Goal: Transaction & Acquisition: Register for event/course

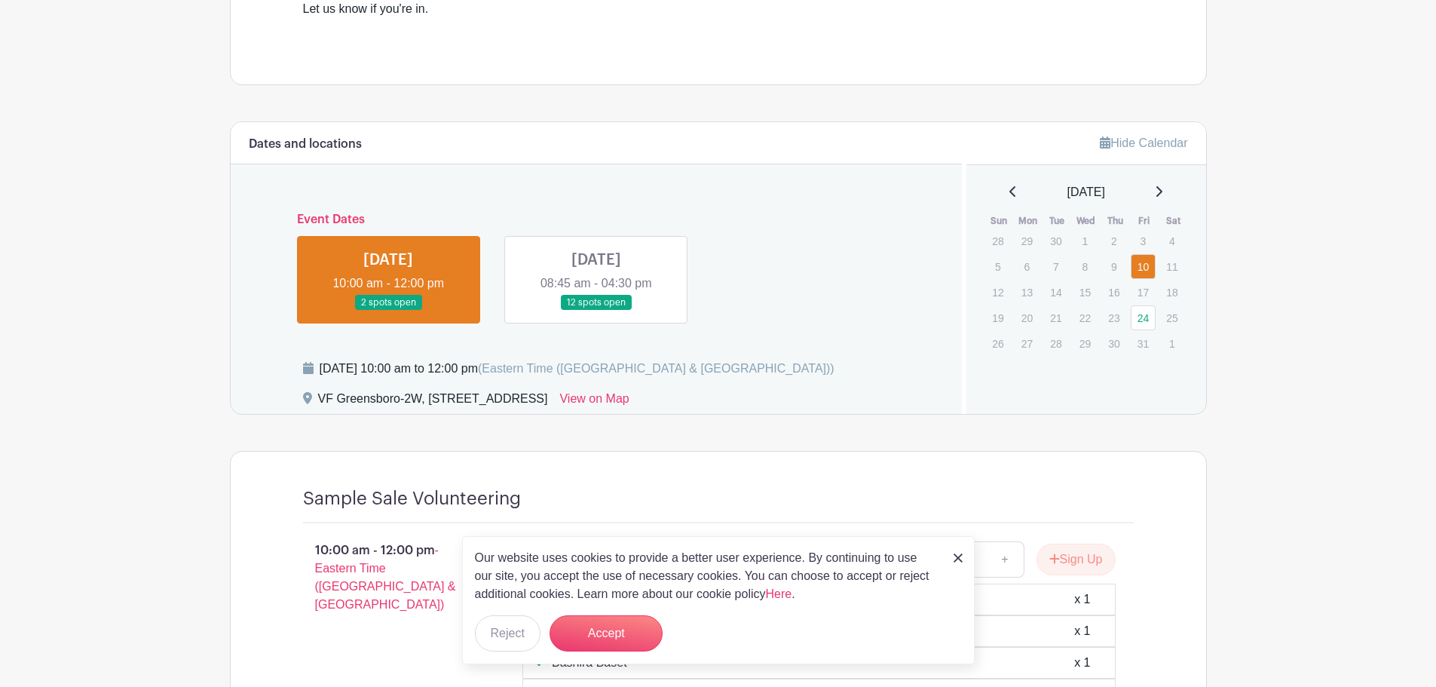
scroll to position [603, 0]
click at [951, 557] on div "Our website uses cookies to provide a better user experience. By continuing to …" at bounding box center [718, 600] width 512 height 128
click at [960, 557] on img at bounding box center [957, 557] width 9 height 9
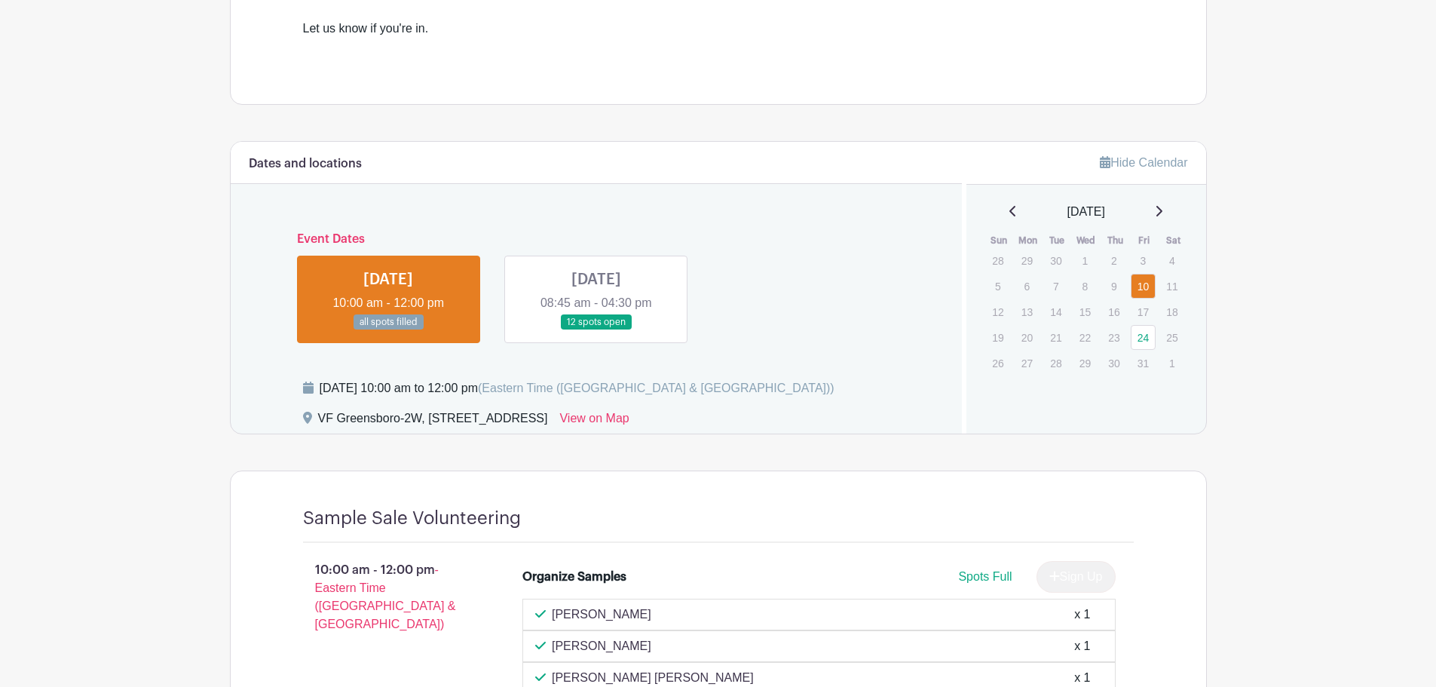
scroll to position [574, 0]
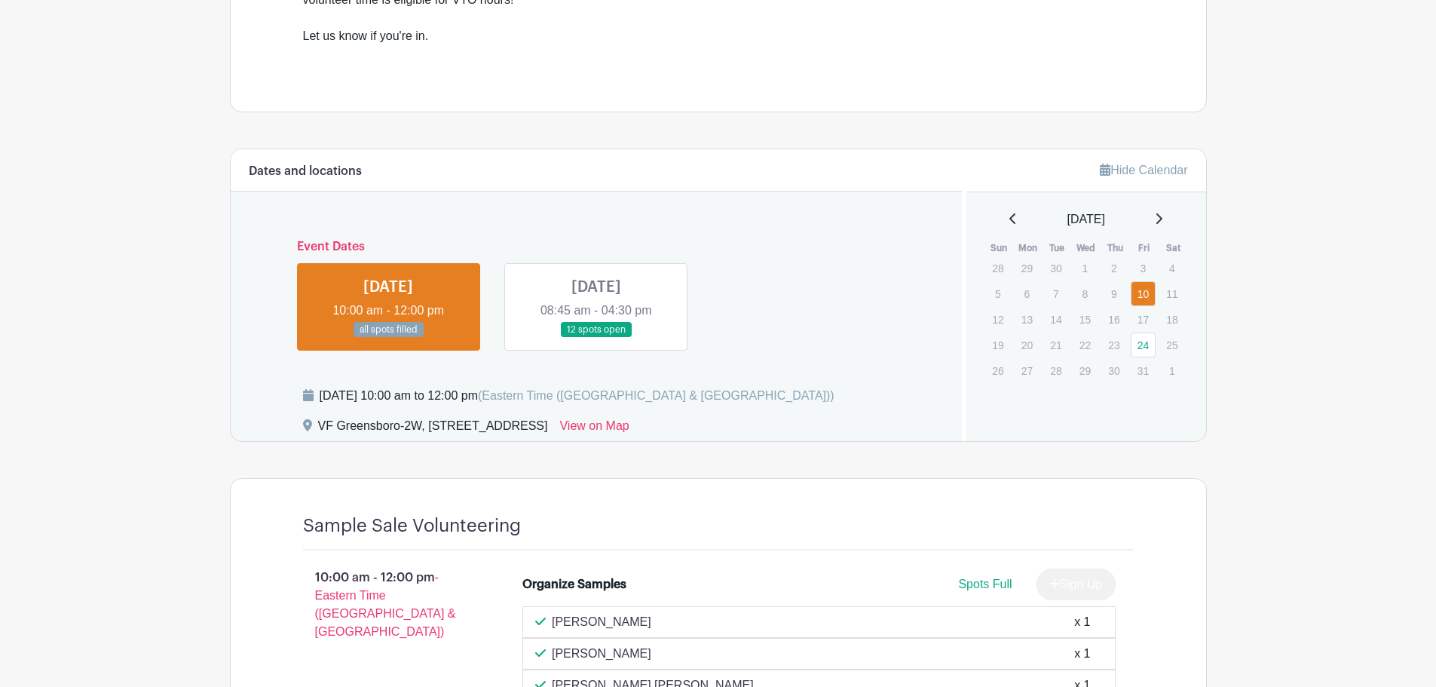
click at [596, 338] on link at bounding box center [596, 338] width 0 height 0
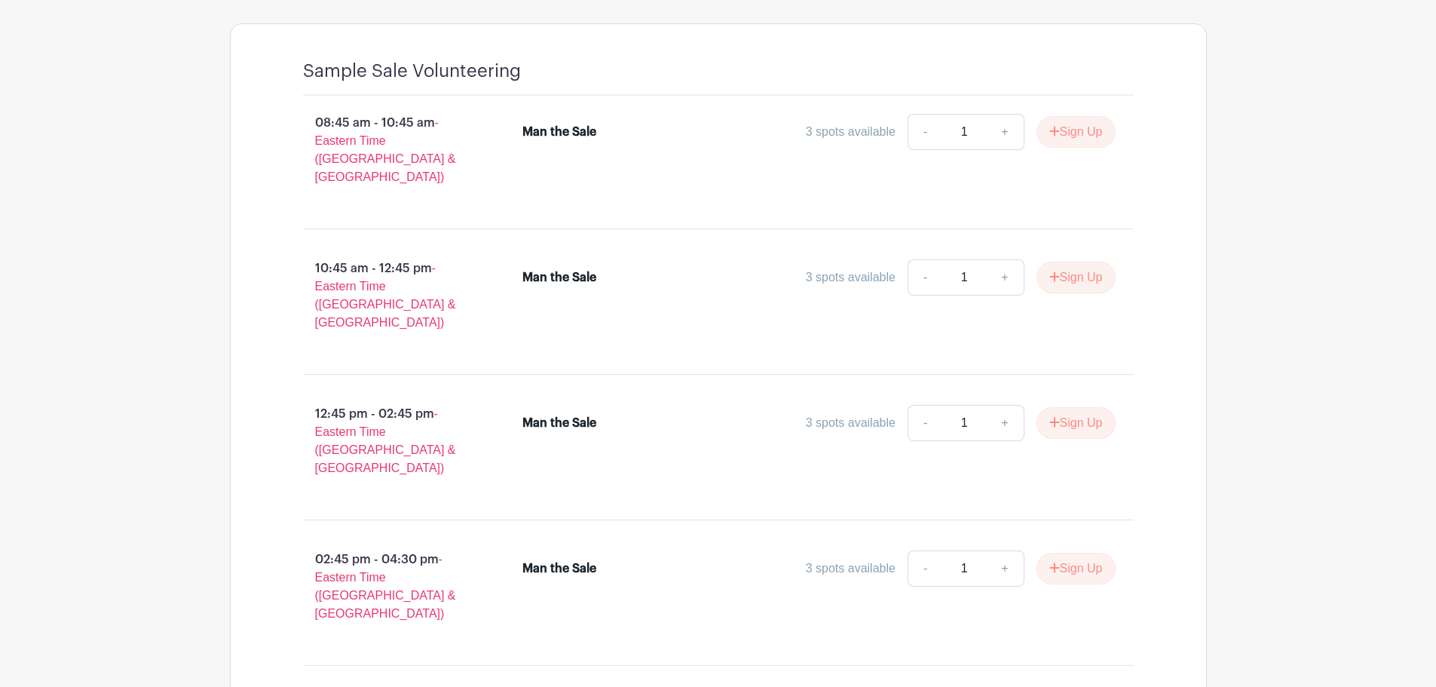
scroll to position [1003, 0]
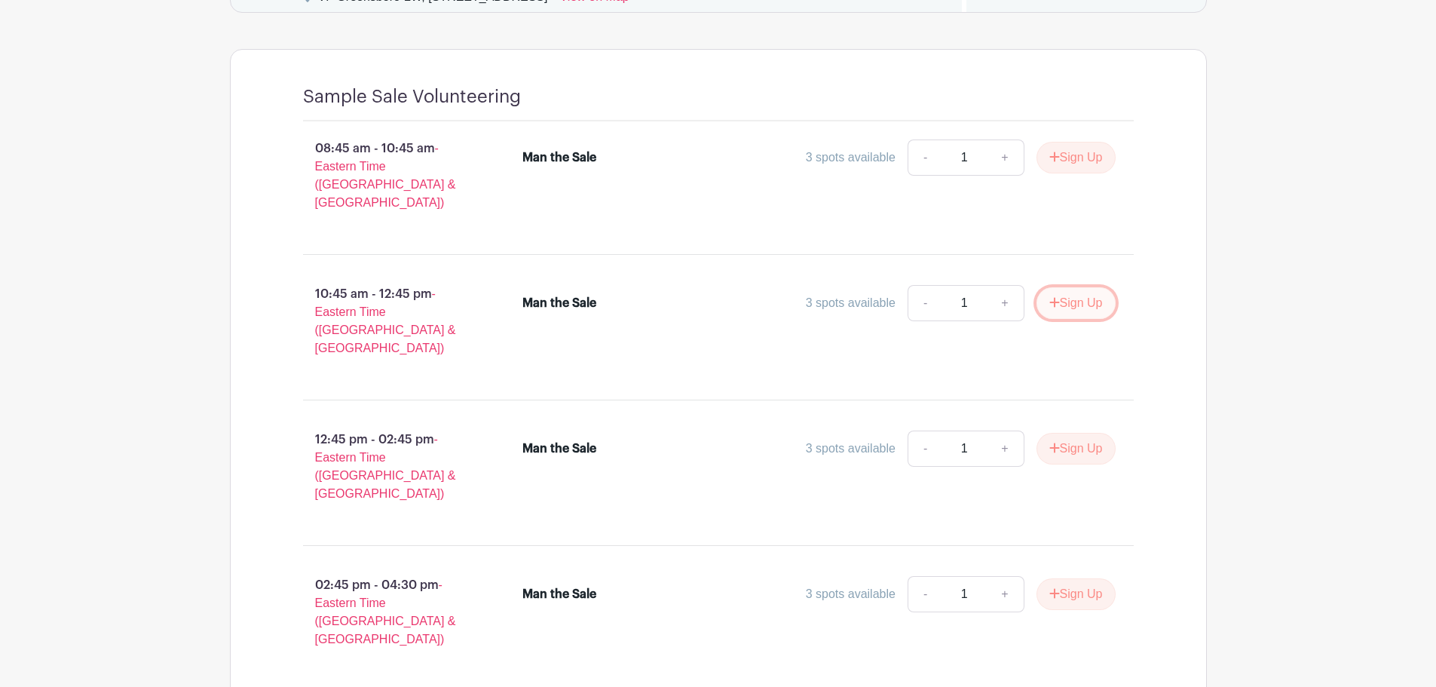
click at [1086, 294] on button "Sign Up" at bounding box center [1075, 303] width 79 height 32
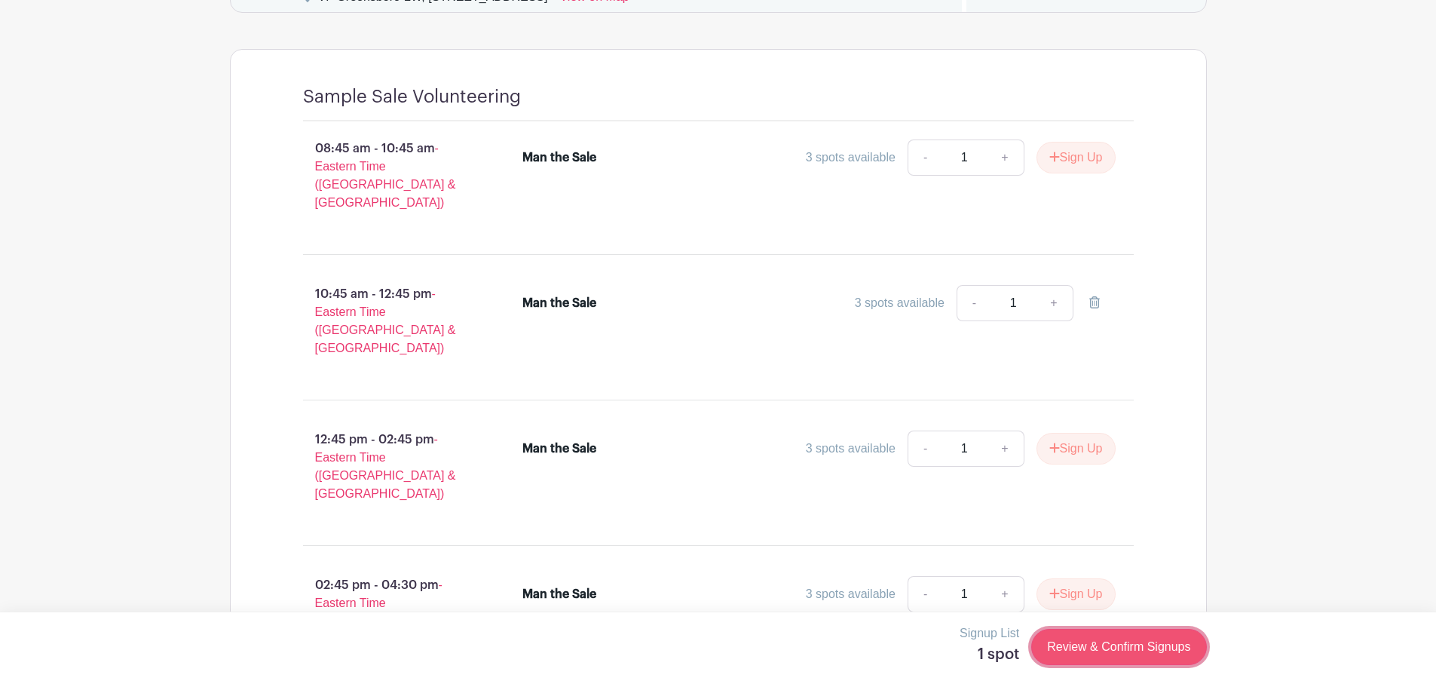
click at [1101, 656] on link "Review & Confirm Signups" at bounding box center [1118, 646] width 175 height 36
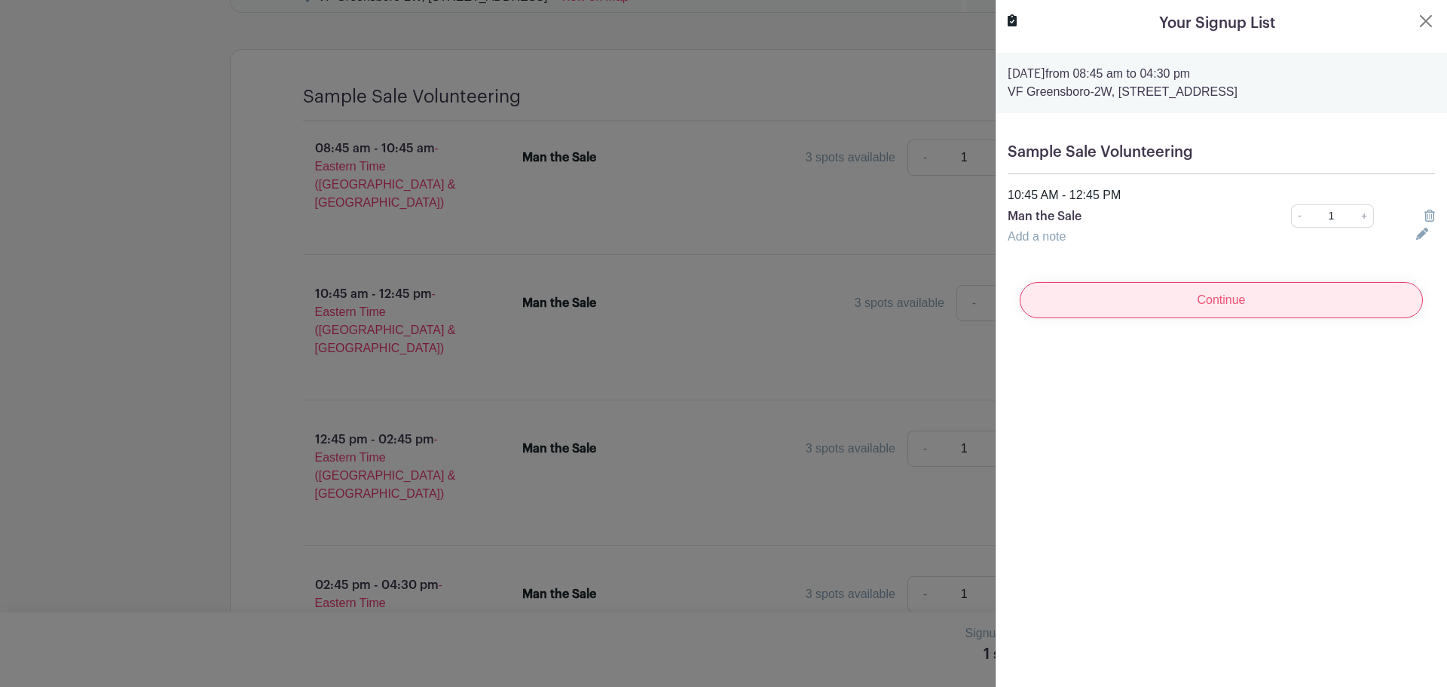
click at [1148, 299] on input "Continue" at bounding box center [1221, 300] width 403 height 36
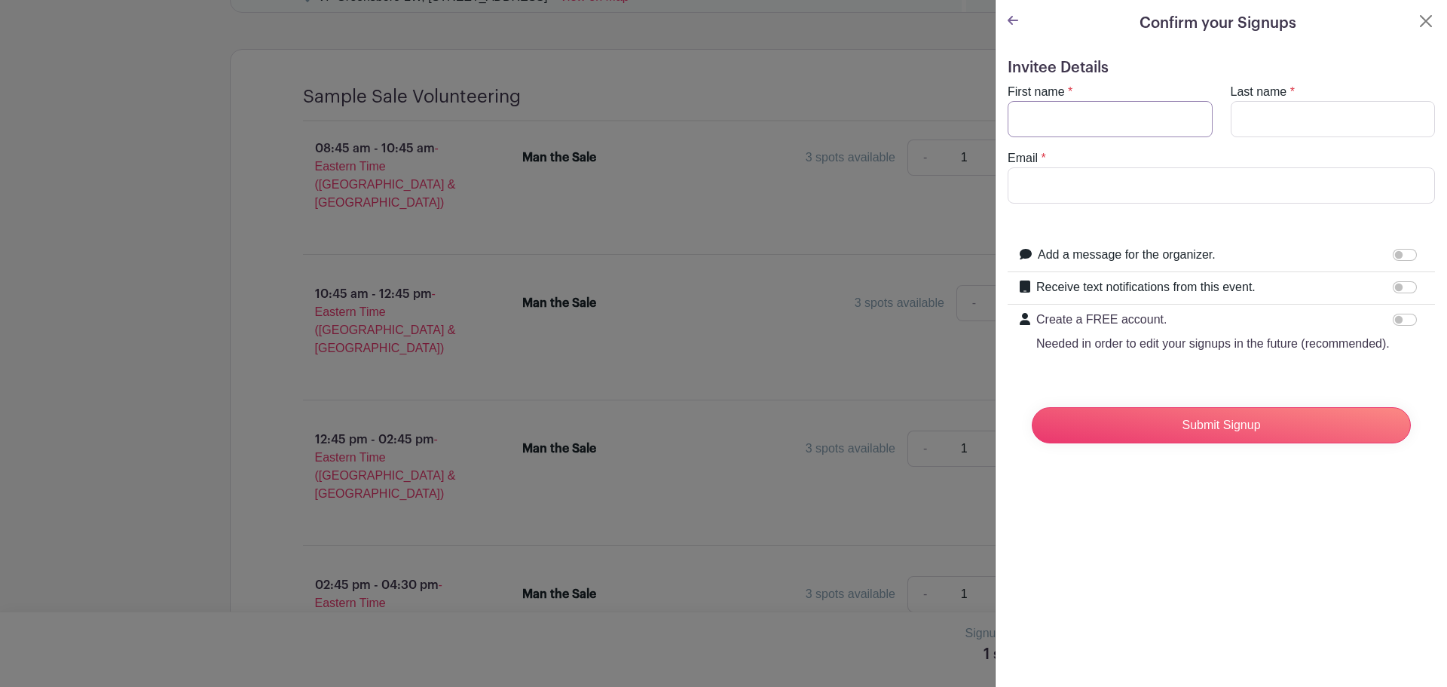
click at [1070, 109] on input "First name" at bounding box center [1110, 119] width 205 height 36
type input "Madison"
type input "Sheffield"
type input "n"
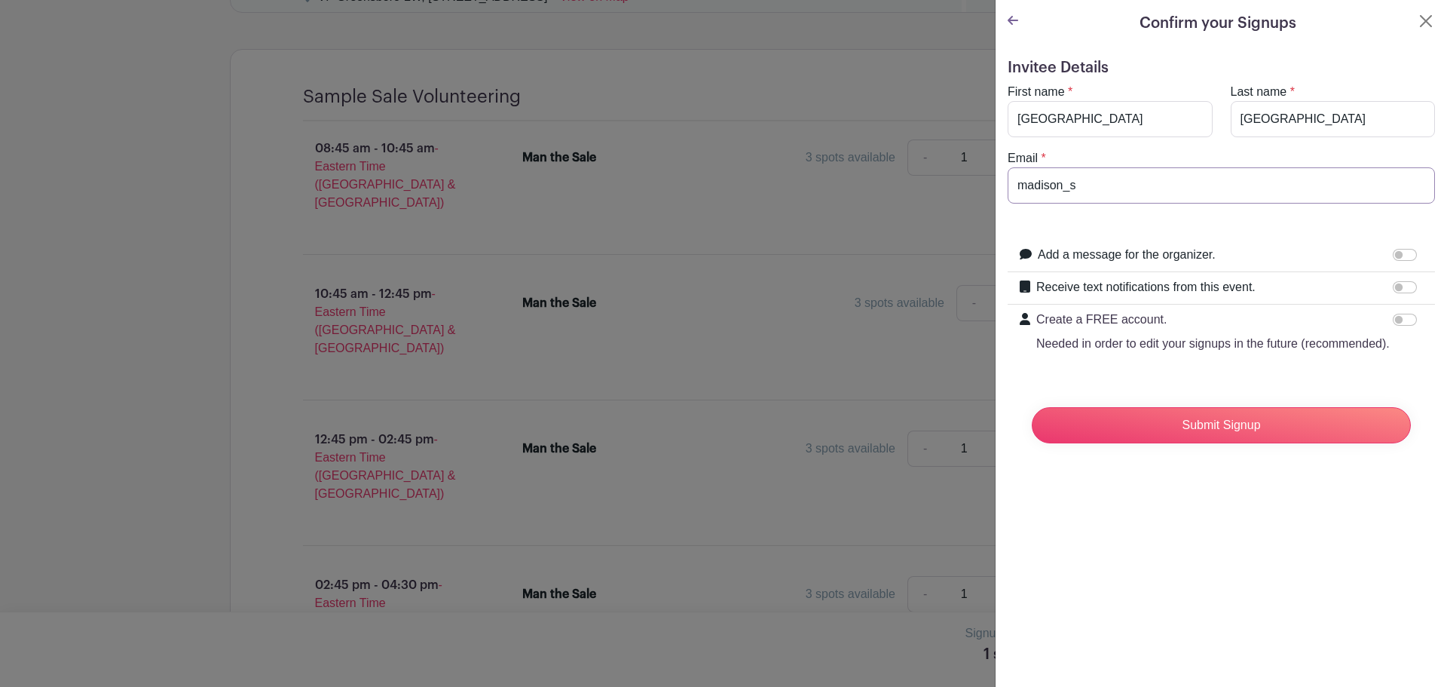
type input "madison_sheffield@vfc.com"
click at [1289, 442] on input "Submit Signup" at bounding box center [1221, 425] width 379 height 36
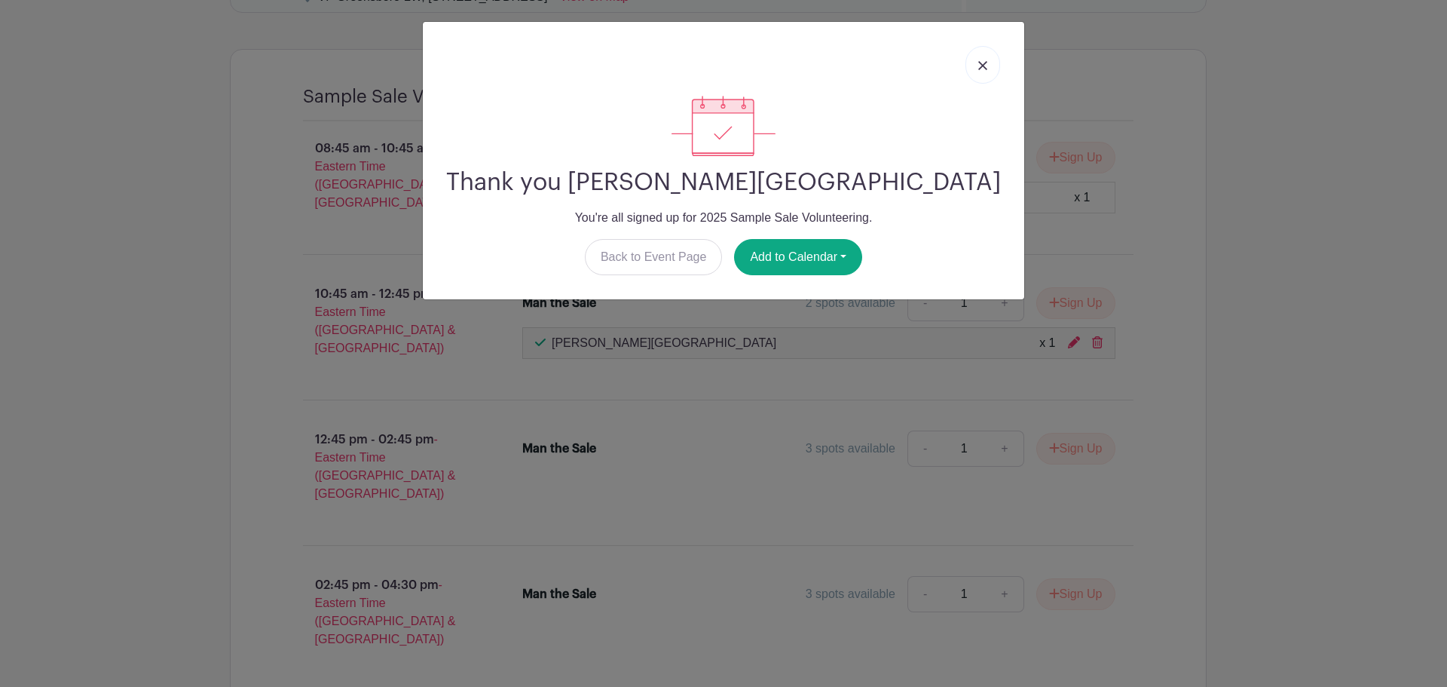
click at [989, 68] on link at bounding box center [982, 65] width 35 height 38
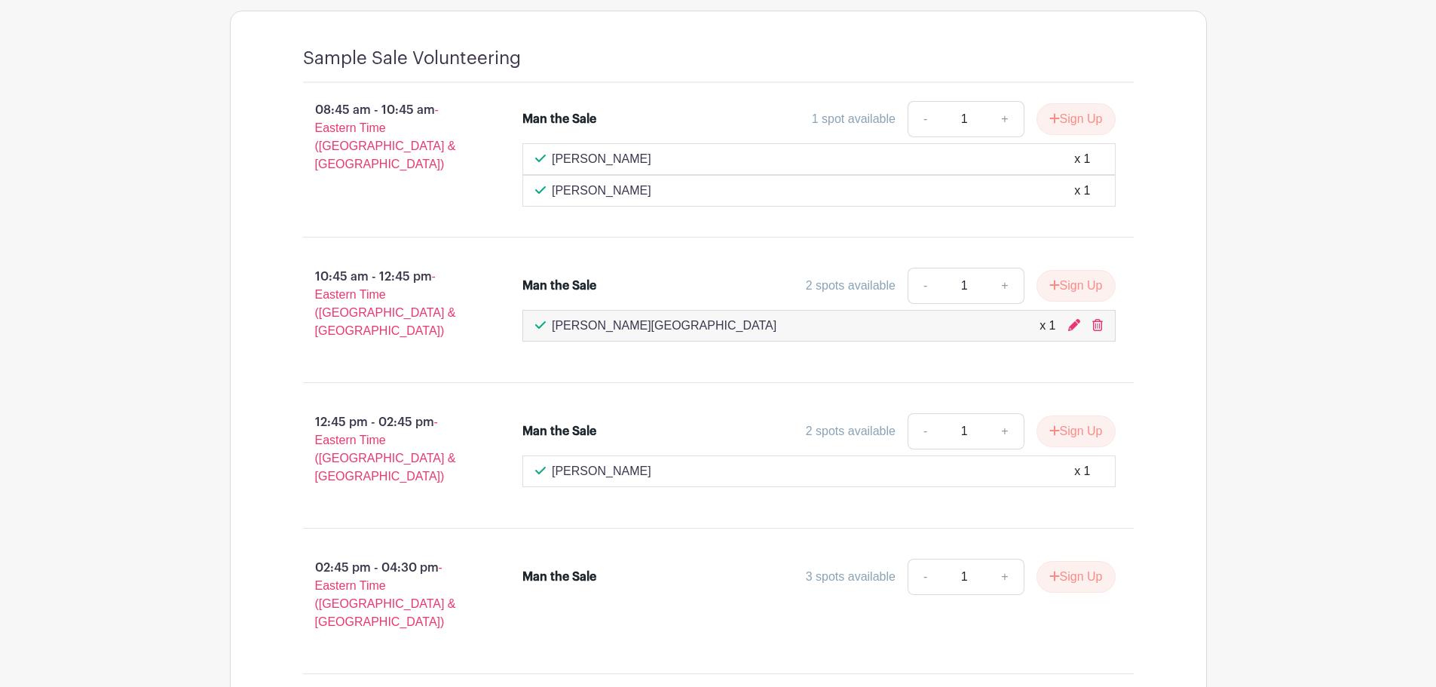
scroll to position [1018, 0]
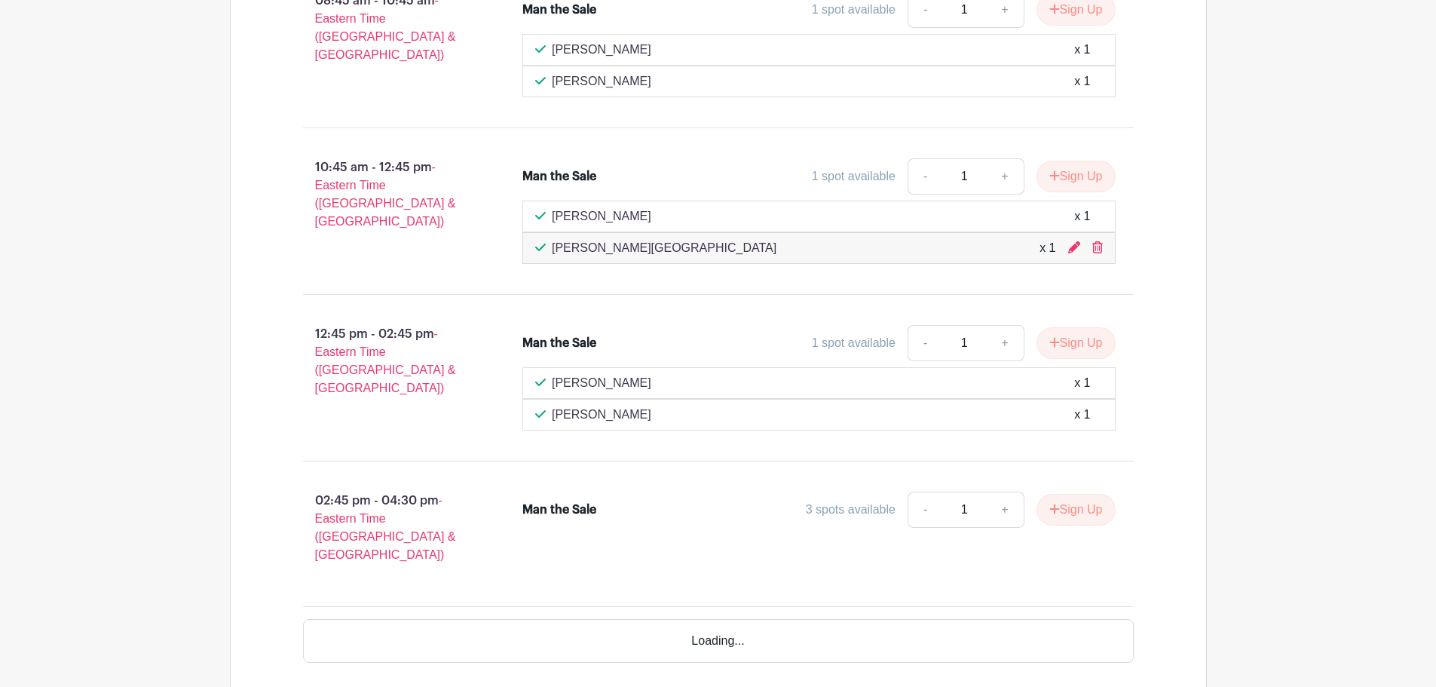
scroll to position [1169, 0]
